Goal: Check status: Check status

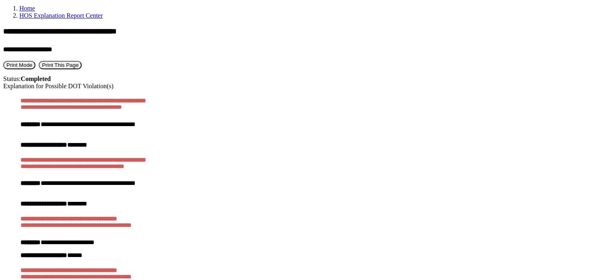
scroll to position [322, 0]
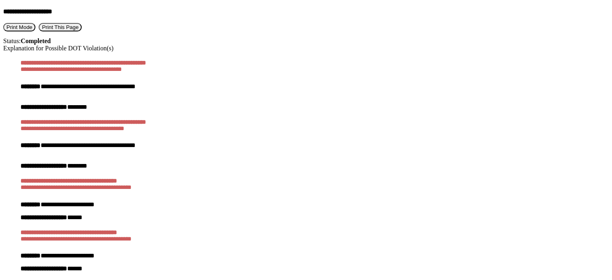
type textarea "****"
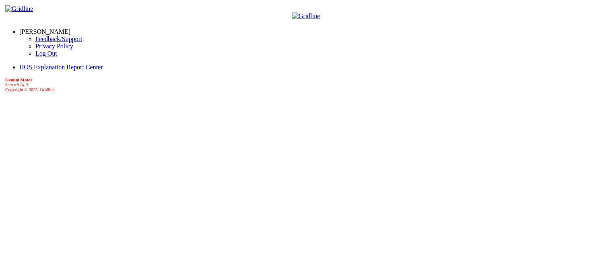
click at [56, 29] on link "[PERSON_NAME]" at bounding box center [44, 31] width 51 height 7
click at [45, 57] on link "Log Out" at bounding box center [46, 53] width 22 height 7
